Goal: Task Accomplishment & Management: Use online tool/utility

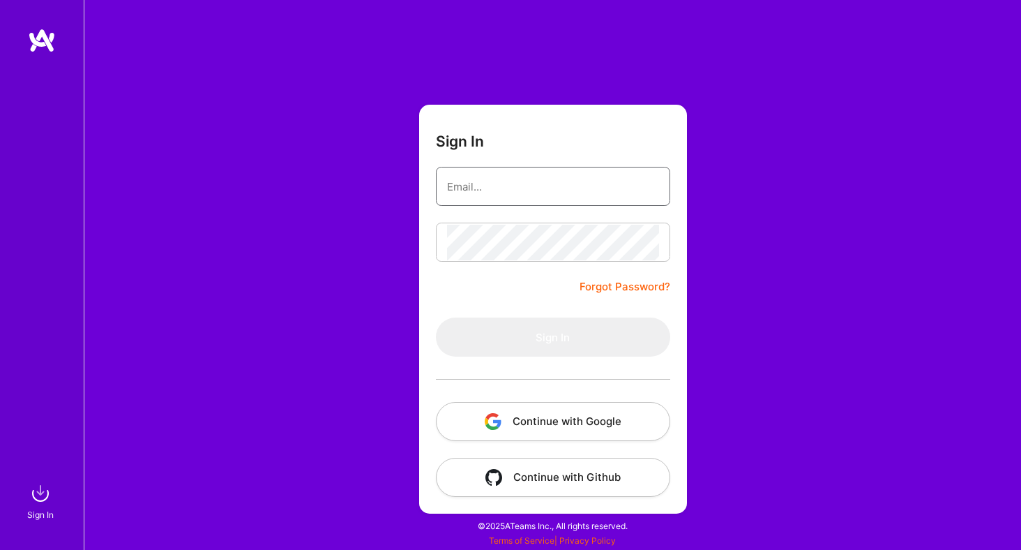
type input "[PERSON_NAME][EMAIL_ADDRESS][DOMAIN_NAME]"
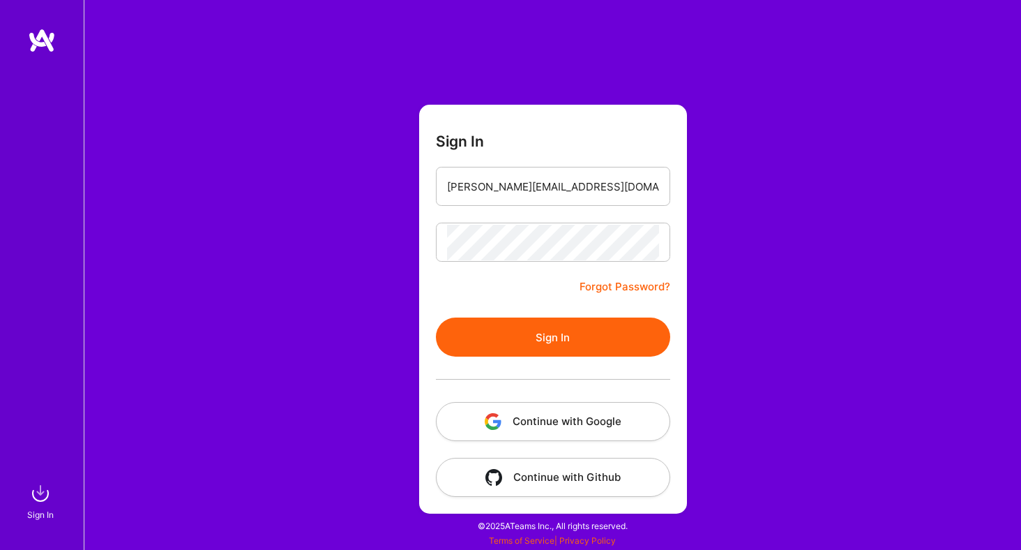
click at [524, 338] on button "Sign In" at bounding box center [553, 336] width 234 height 39
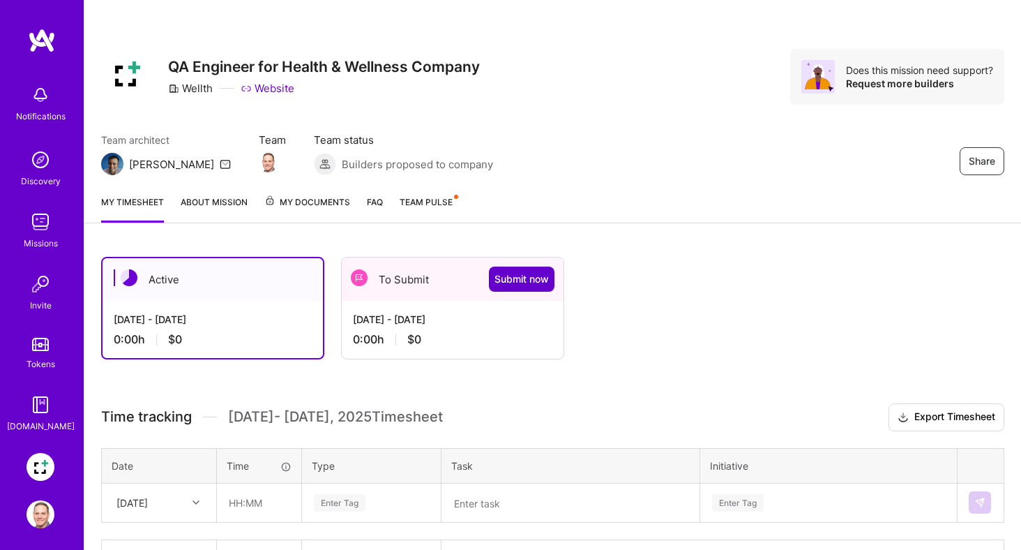
click at [512, 283] on span "Submit now" at bounding box center [522, 279] width 54 height 14
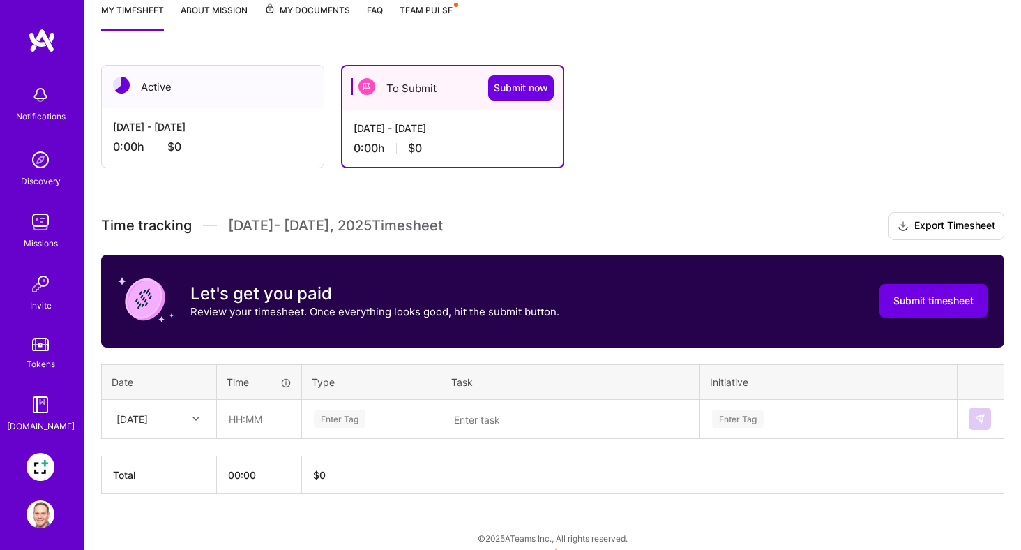
scroll to position [204, 0]
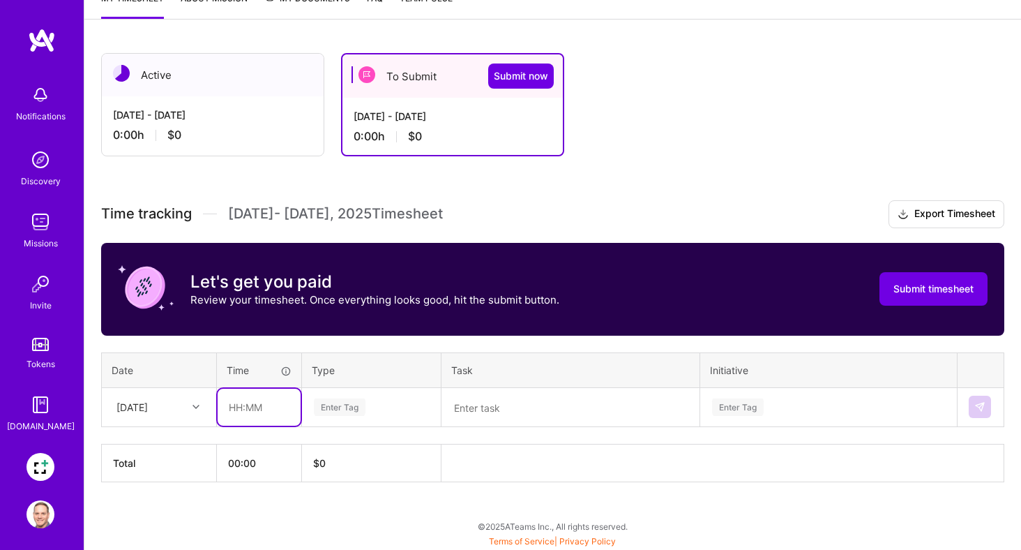
click at [245, 409] on input "text" at bounding box center [259, 406] width 83 height 37
type input "08:00"
click at [349, 407] on div "Enter Tag" at bounding box center [340, 407] width 52 height 22
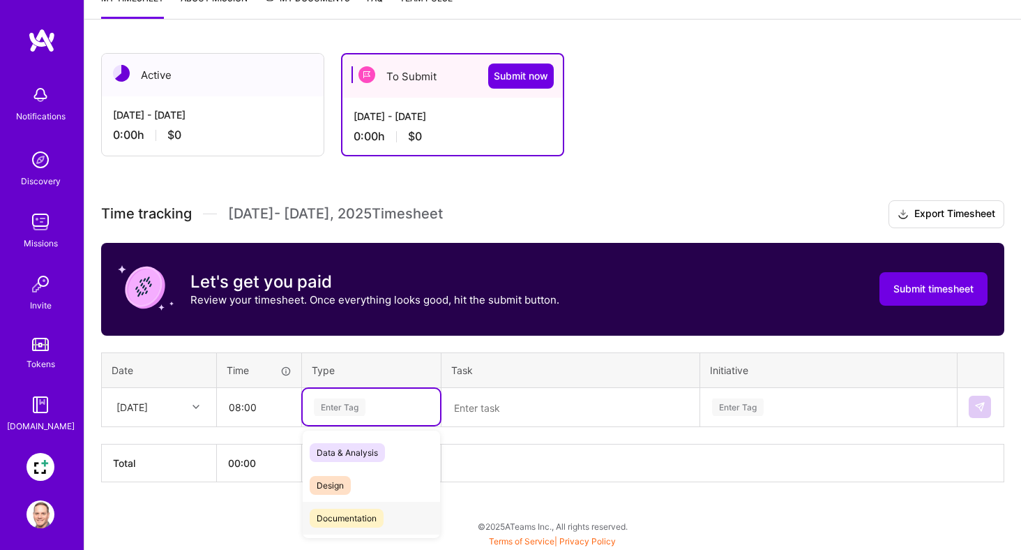
click at [361, 511] on span "Documentation" at bounding box center [347, 517] width 74 height 19
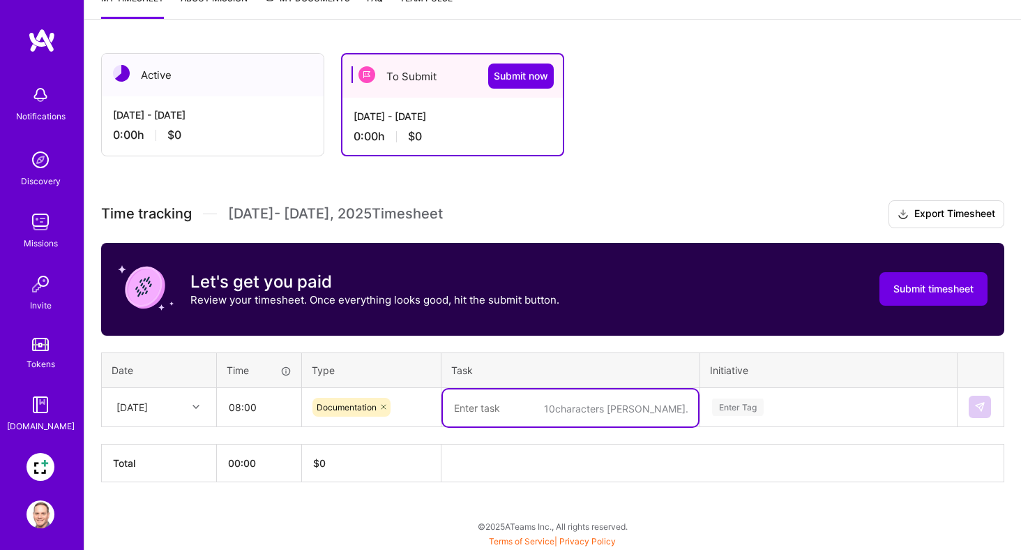
click at [492, 406] on textarea at bounding box center [570, 407] width 255 height 37
type textarea "D"
type textarea "Project Day 1 Onboarding"
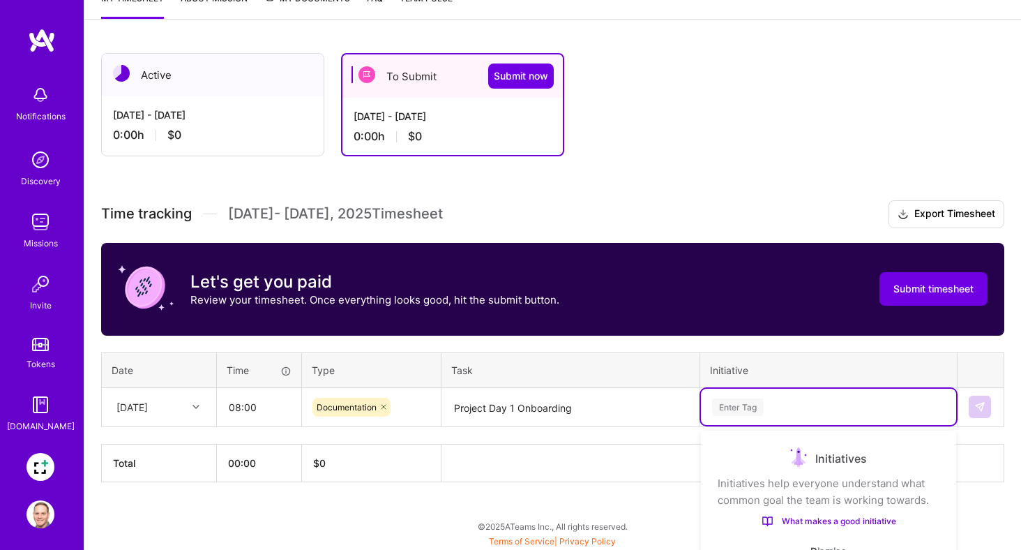
click at [727, 401] on div "Use Up and Down to choose options, press Enter to select the currently focused …" at bounding box center [828, 406] width 255 height 36
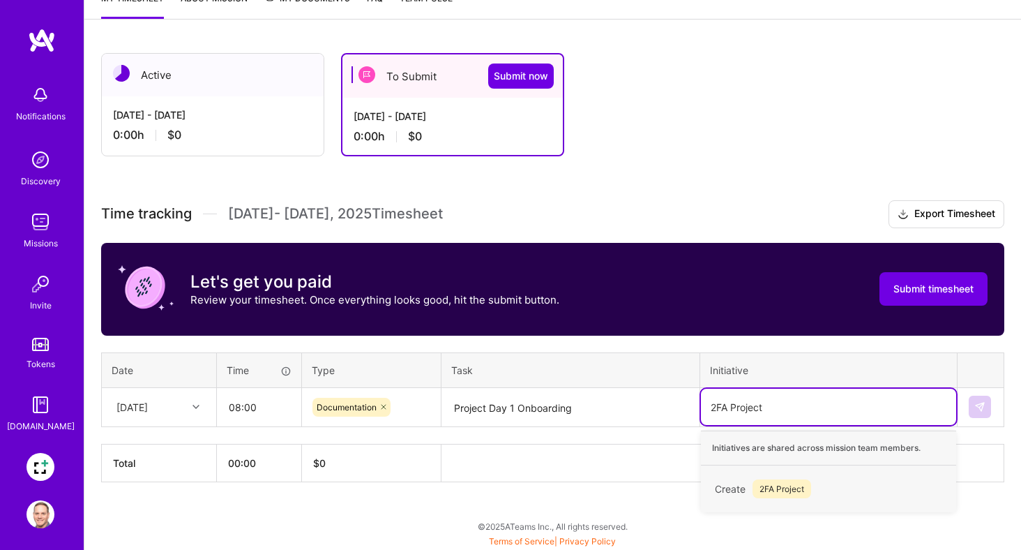
click at [717, 404] on input "2FA Project" at bounding box center [738, 407] width 54 height 15
type input "MFA Project"
click at [763, 487] on span "MFA Project" at bounding box center [783, 488] width 61 height 19
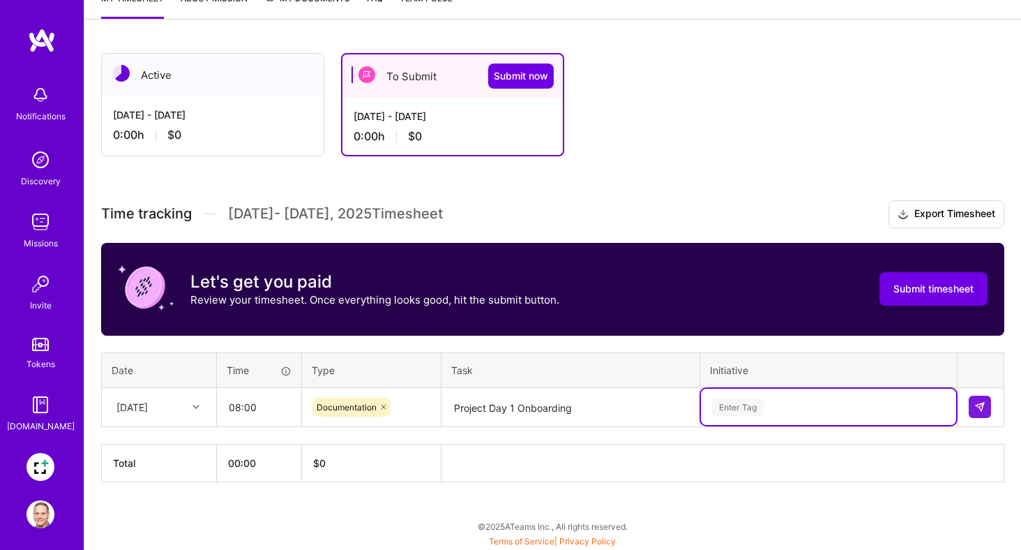
scroll to position [204, 0]
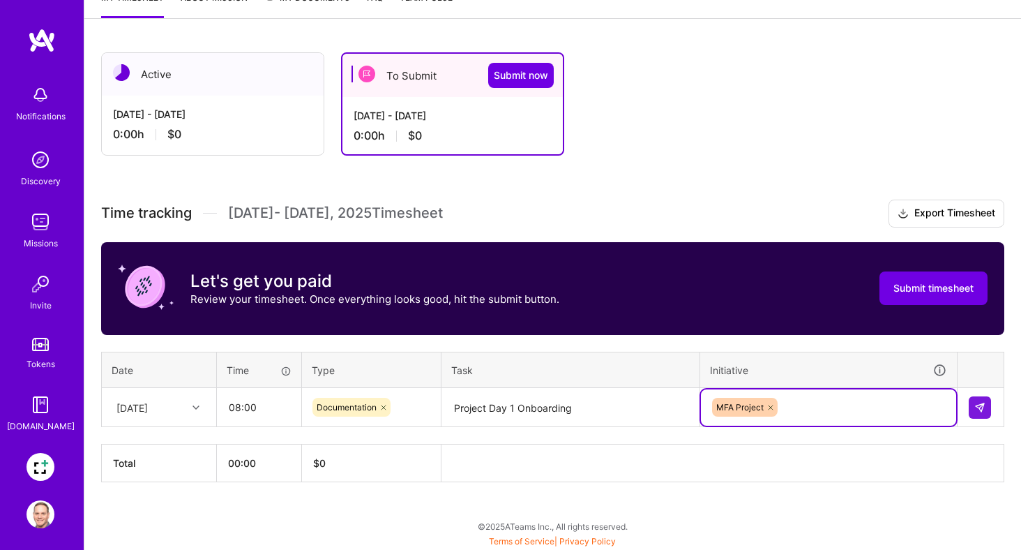
click at [255, 462] on th "00:00" at bounding box center [259, 463] width 85 height 38
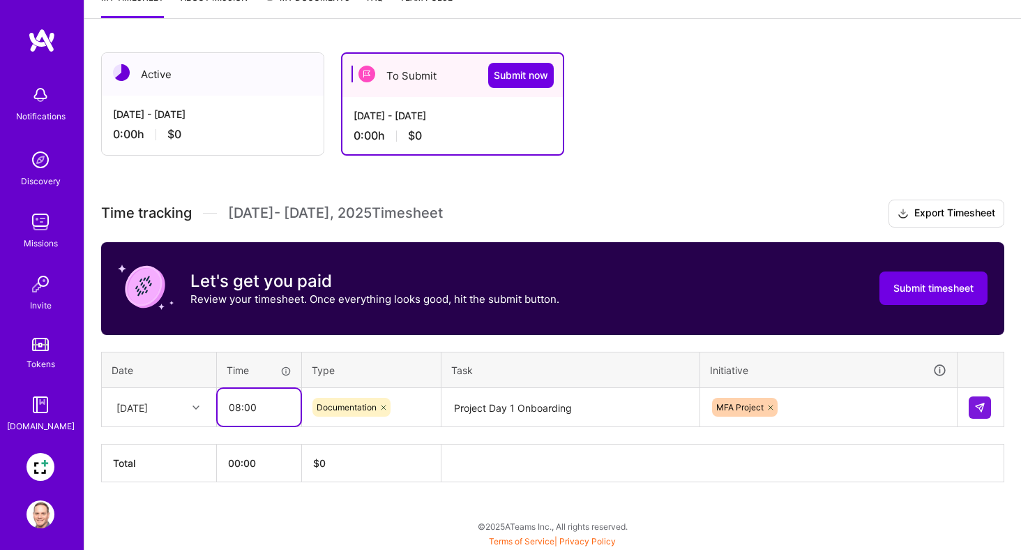
click at [250, 409] on input "08:00" at bounding box center [259, 406] width 83 height 37
drag, startPoint x: 239, startPoint y: 405, endPoint x: 222, endPoint y: 408, distance: 17.0
click at [222, 408] on input "08:00" at bounding box center [259, 406] width 83 height 37
click at [244, 471] on th "00:00" at bounding box center [259, 463] width 85 height 38
drag, startPoint x: 241, startPoint y: 411, endPoint x: 194, endPoint y: 408, distance: 46.8
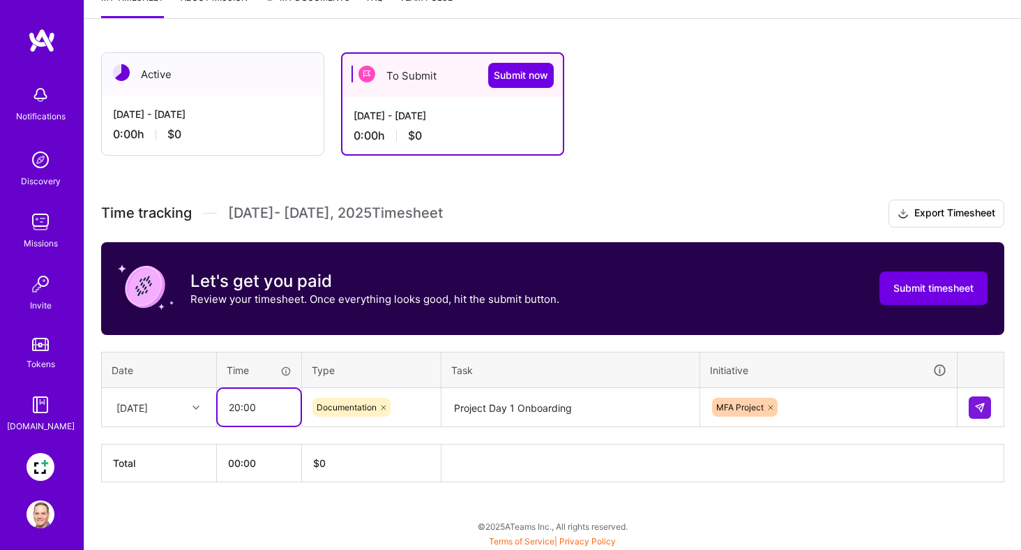
click at [194, 408] on tr "[DATE] 20:00 Documentation Project Day 1 Onboarding MFA Project" at bounding box center [553, 407] width 903 height 39
type input "08:00"
click at [190, 405] on div at bounding box center [198, 407] width 22 height 18
click at [235, 100] on div "[DATE] - [DATE] 0:00 h $0" at bounding box center [213, 124] width 222 height 57
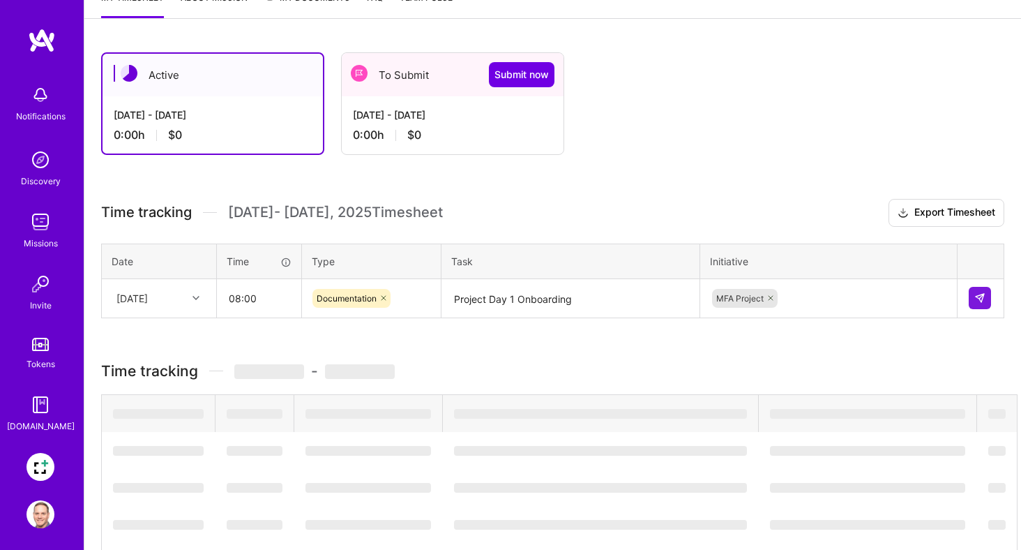
click at [236, 94] on div "Active" at bounding box center [213, 75] width 220 height 43
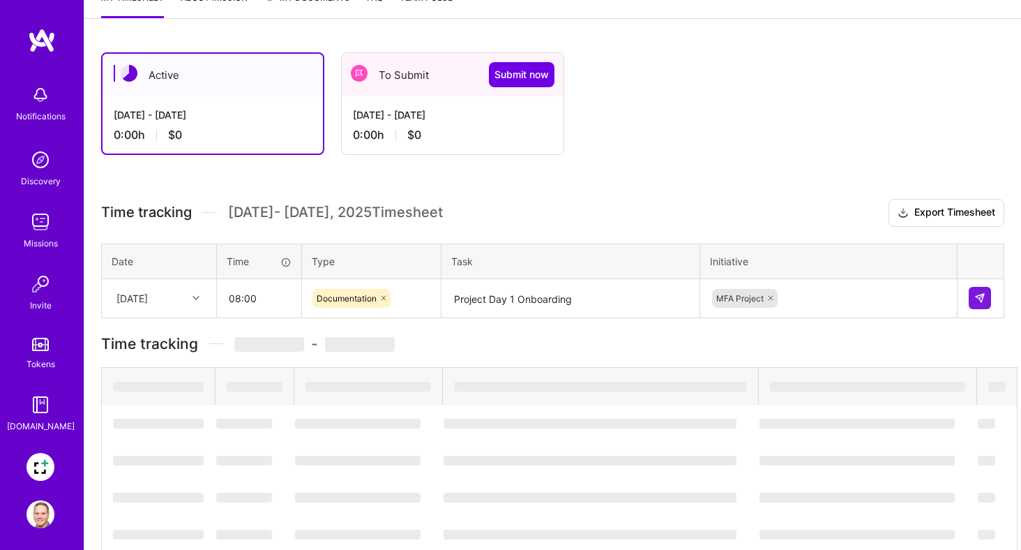
scroll to position [96, 0]
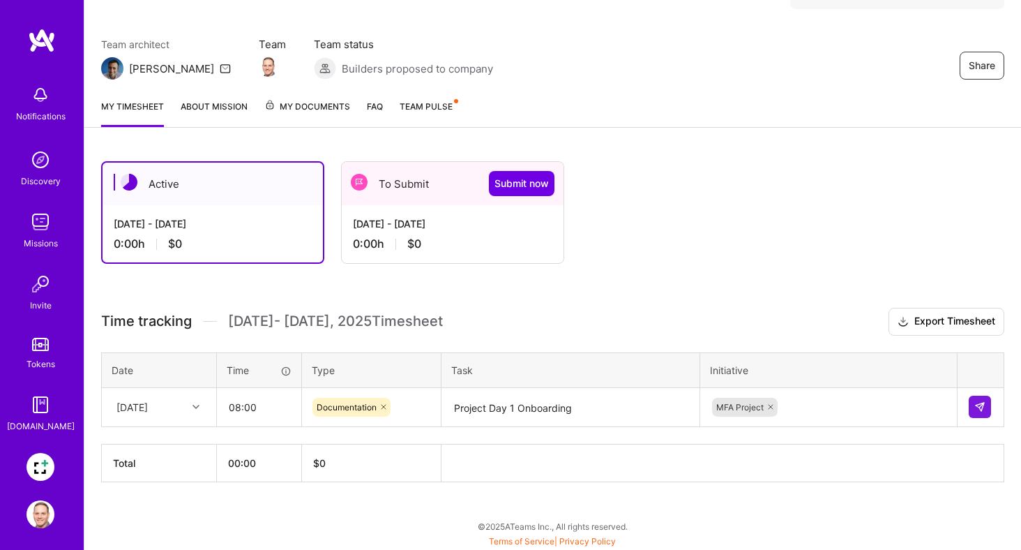
click at [379, 246] on div "0:00 h $0" at bounding box center [452, 243] width 199 height 15
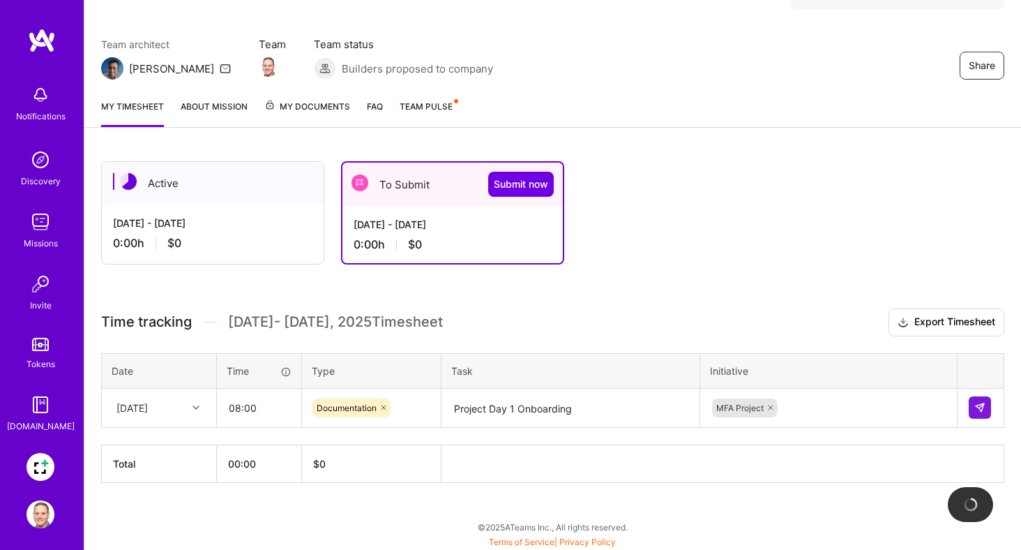
scroll to position [204, 0]
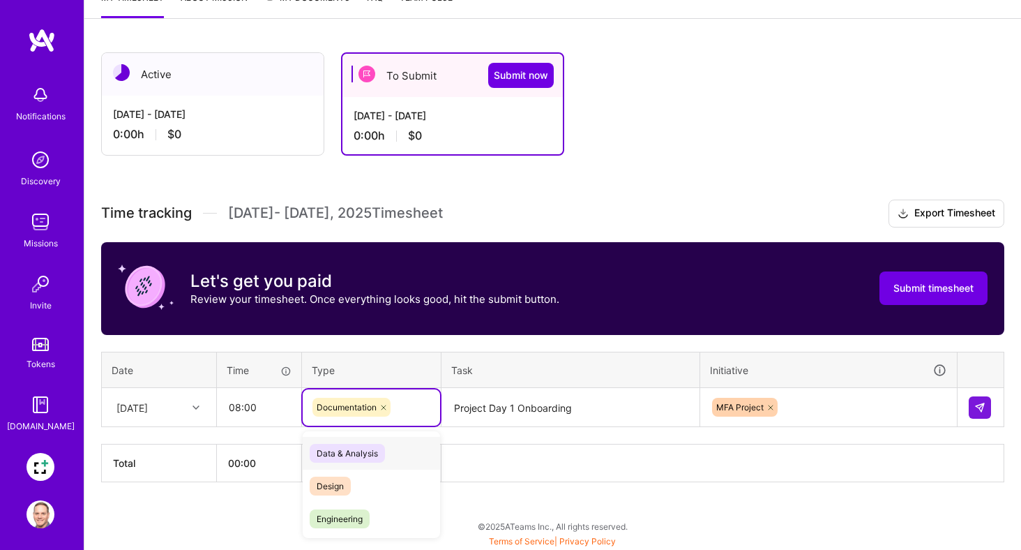
click at [400, 407] on div "Documentation" at bounding box center [371, 407] width 118 height 19
click at [344, 524] on span "Engineering" at bounding box center [340, 518] width 60 height 19
